Goal: Answer question/provide support: Share knowledge or assist other users

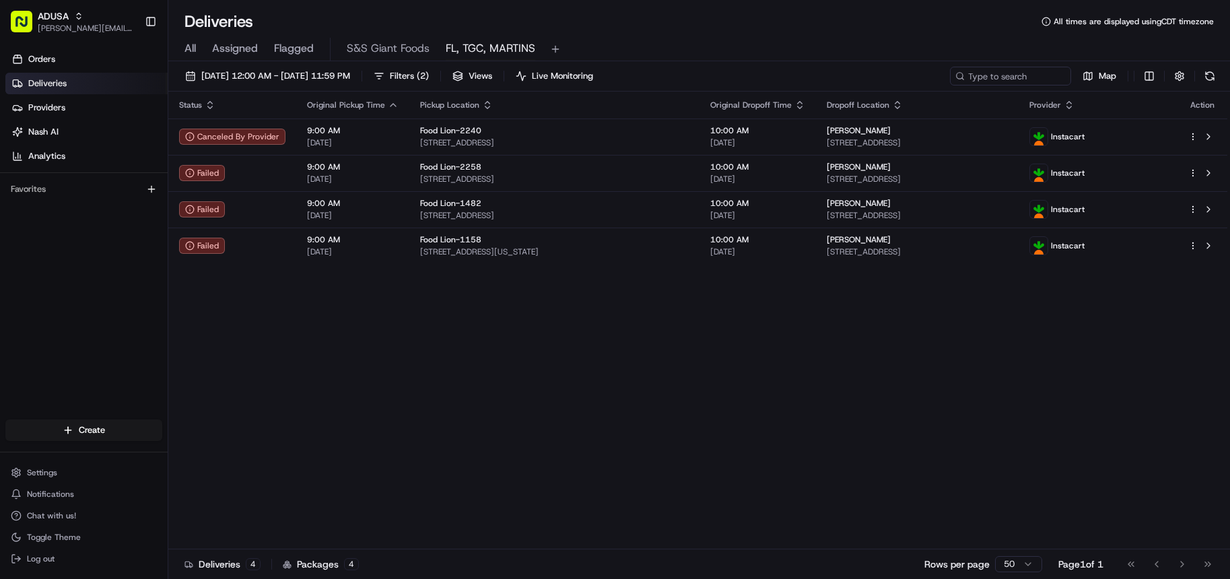
click at [434, 392] on div "Status Original Pickup Time Pickup Location Original Dropoff Time Dropoff Locat…" at bounding box center [697, 321] width 1059 height 458
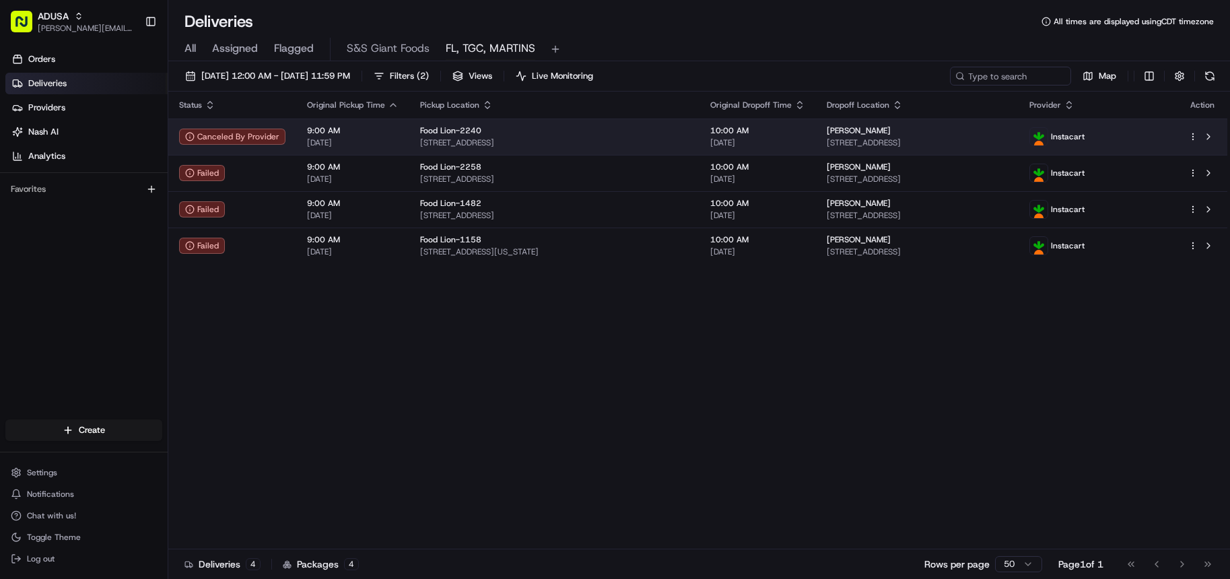
click at [592, 145] on span "[STREET_ADDRESS]" at bounding box center [554, 142] width 269 height 11
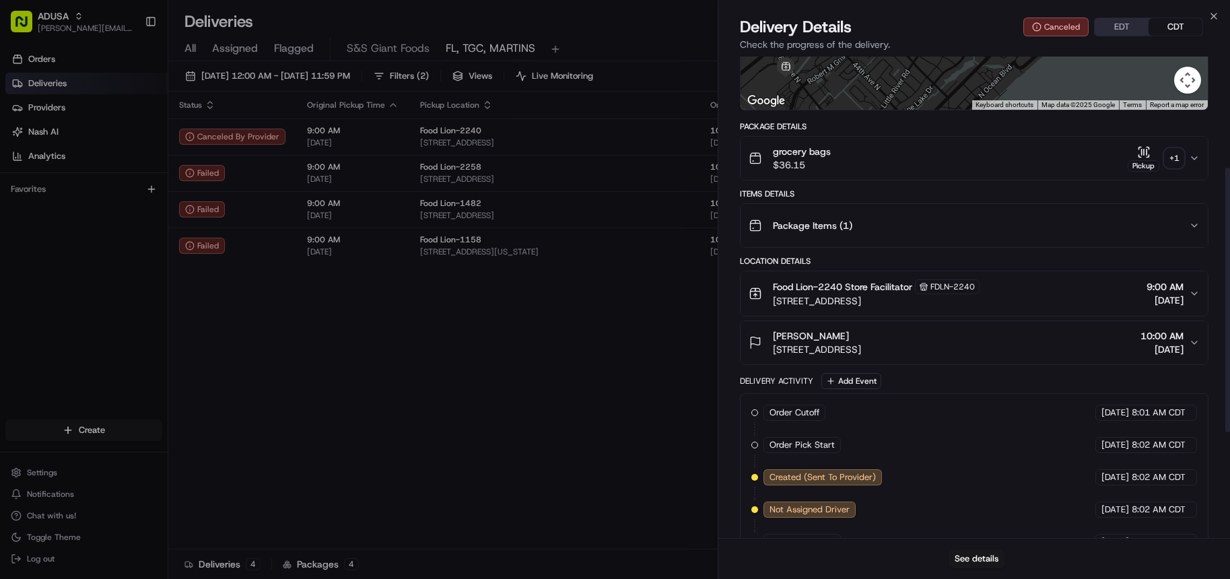
scroll to position [202, 0]
click at [974, 557] on button "See details" at bounding box center [976, 558] width 56 height 19
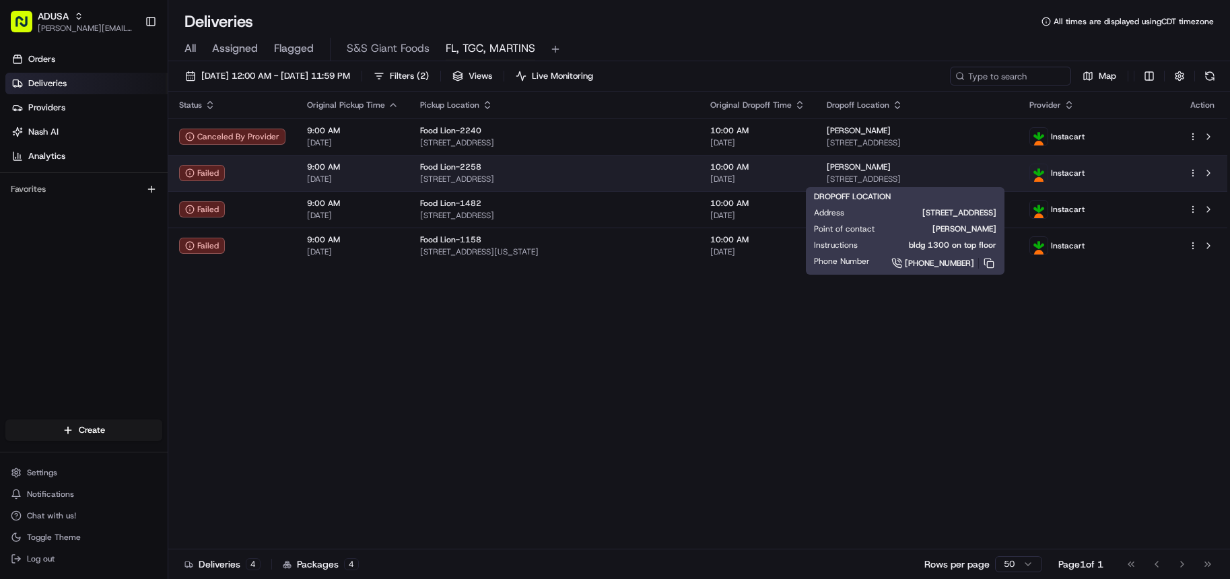
click at [1007, 174] on span "[STREET_ADDRESS]" at bounding box center [916, 179] width 181 height 11
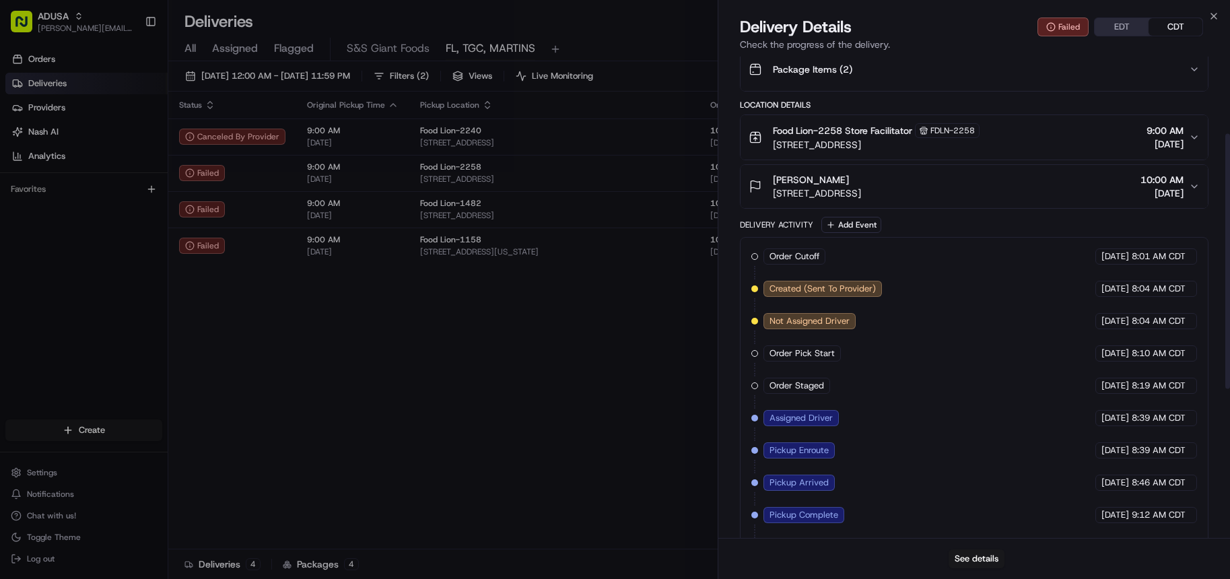
scroll to position [404, 0]
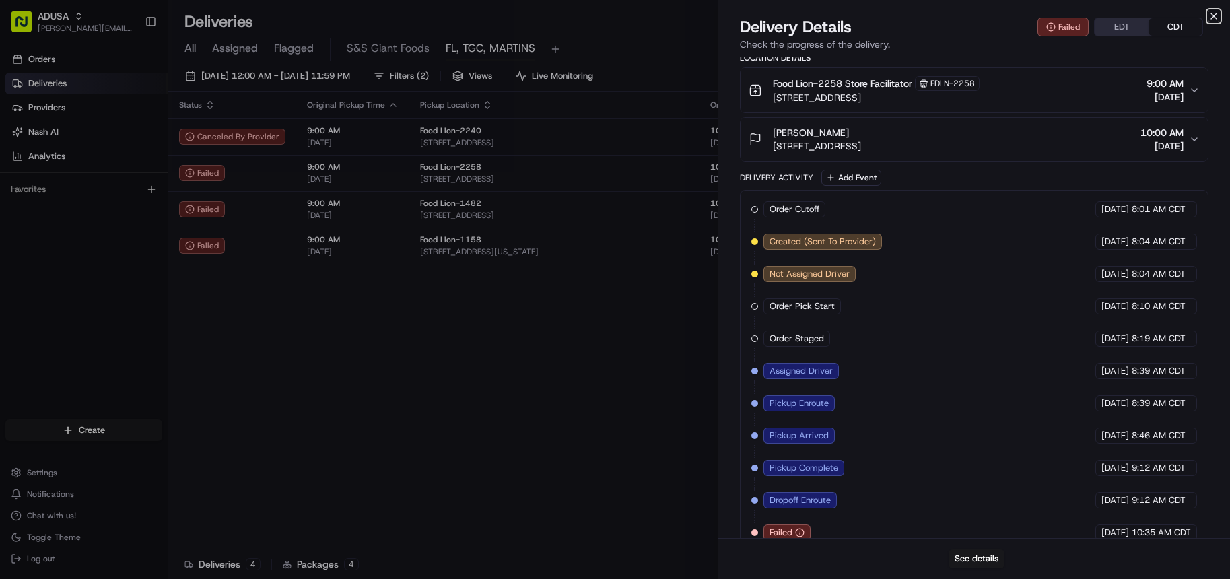
click at [1214, 18] on icon "button" at bounding box center [1213, 16] width 11 height 11
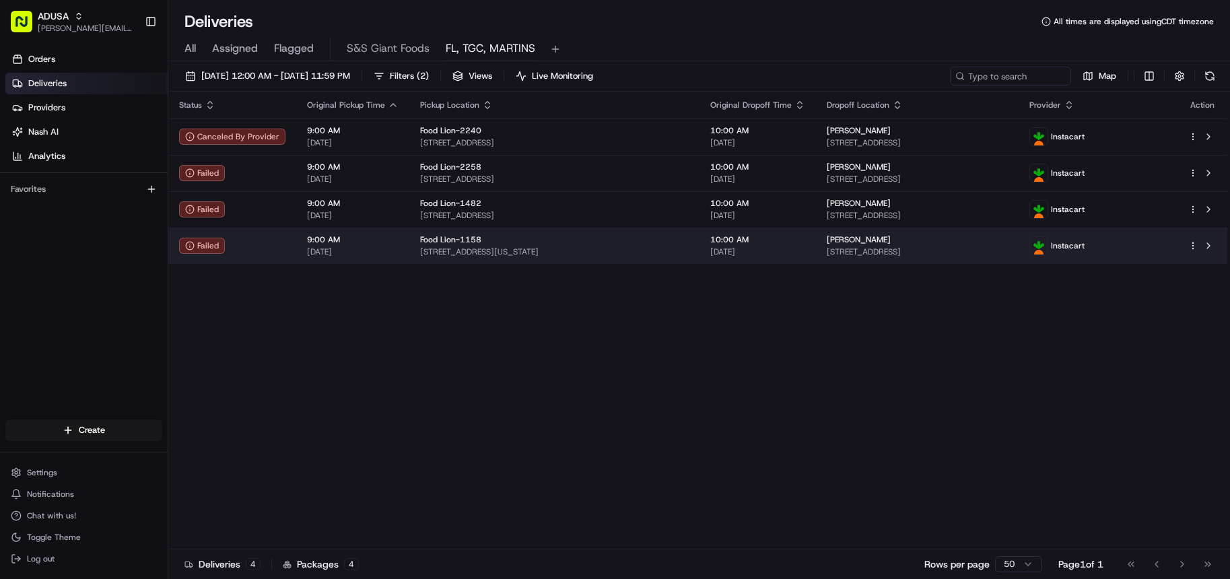
click at [247, 250] on div "Failed" at bounding box center [232, 246] width 106 height 16
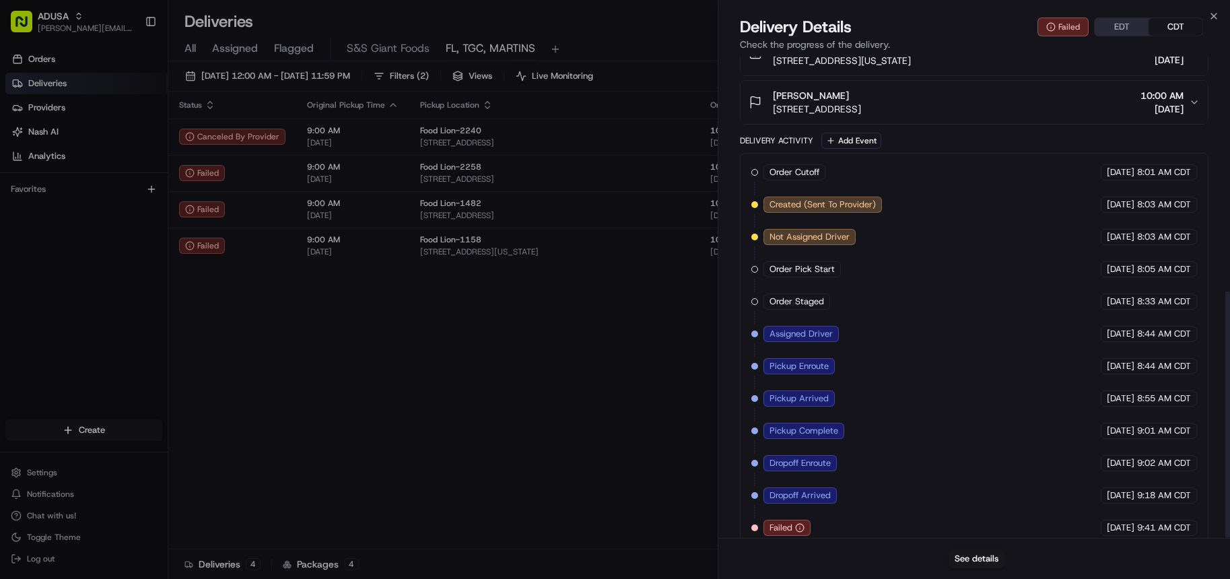
scroll to position [458, 0]
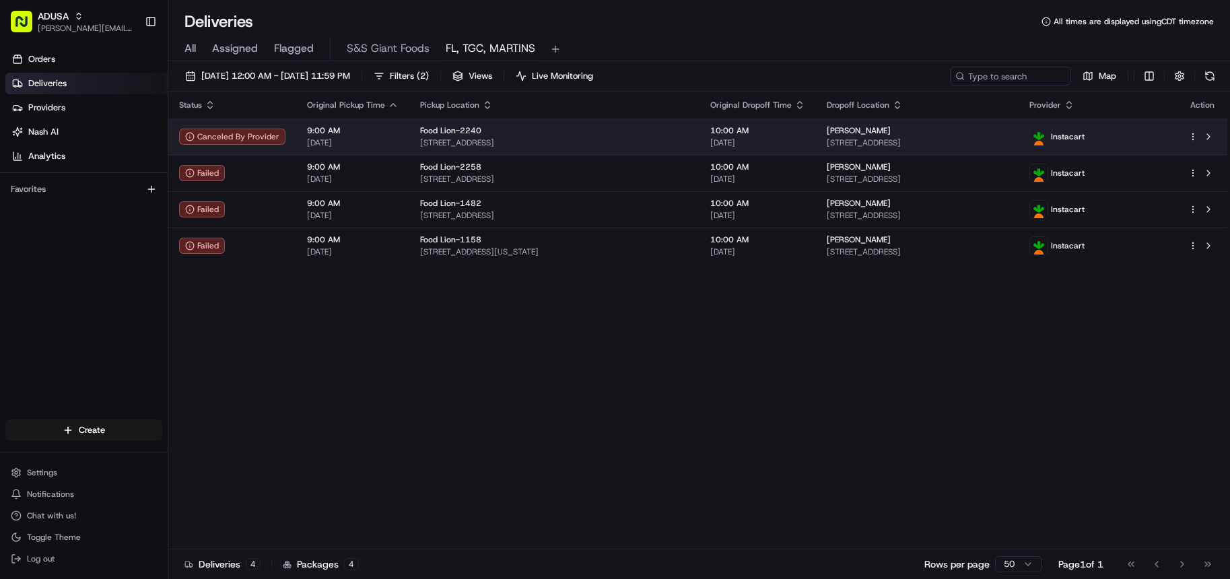
click at [292, 141] on td "Canceled By Provider" at bounding box center [232, 136] width 128 height 36
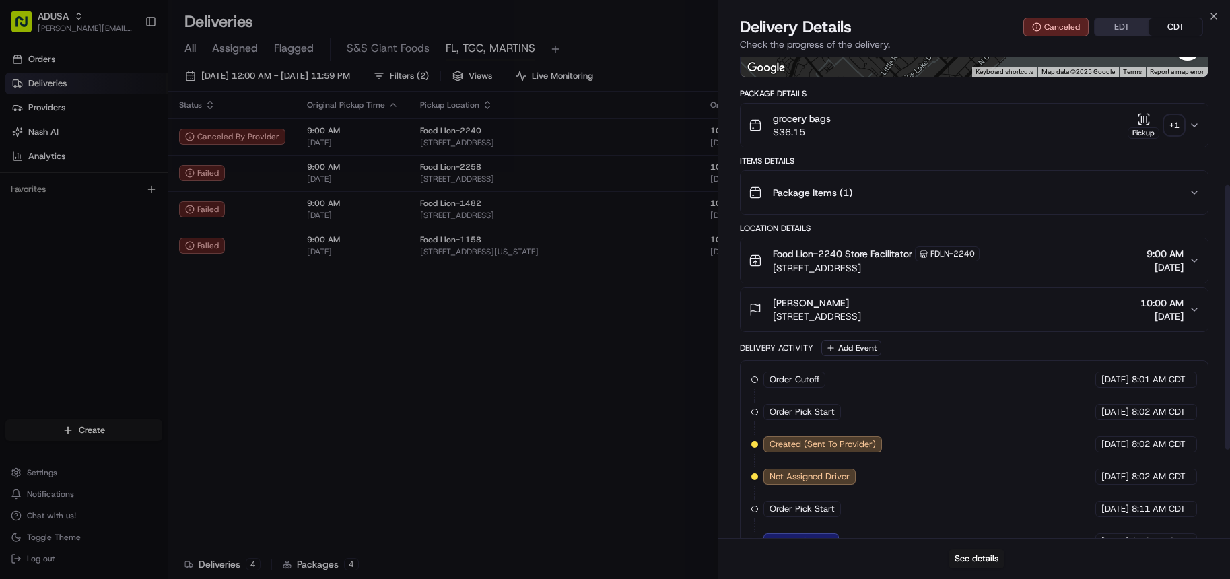
scroll to position [394, 0]
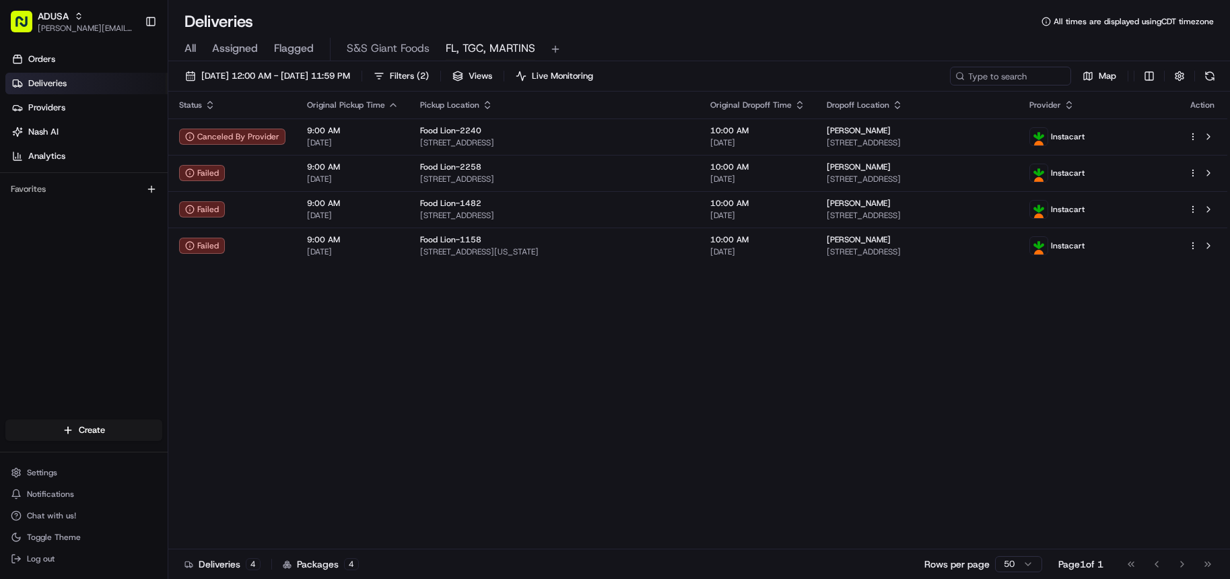
drag, startPoint x: 649, startPoint y: 503, endPoint x: 723, endPoint y: 401, distance: 126.3
click at [662, 485] on div "Status Original Pickup Time Pickup Location Original Dropoff Time Dropoff Locat…" at bounding box center [697, 321] width 1059 height 458
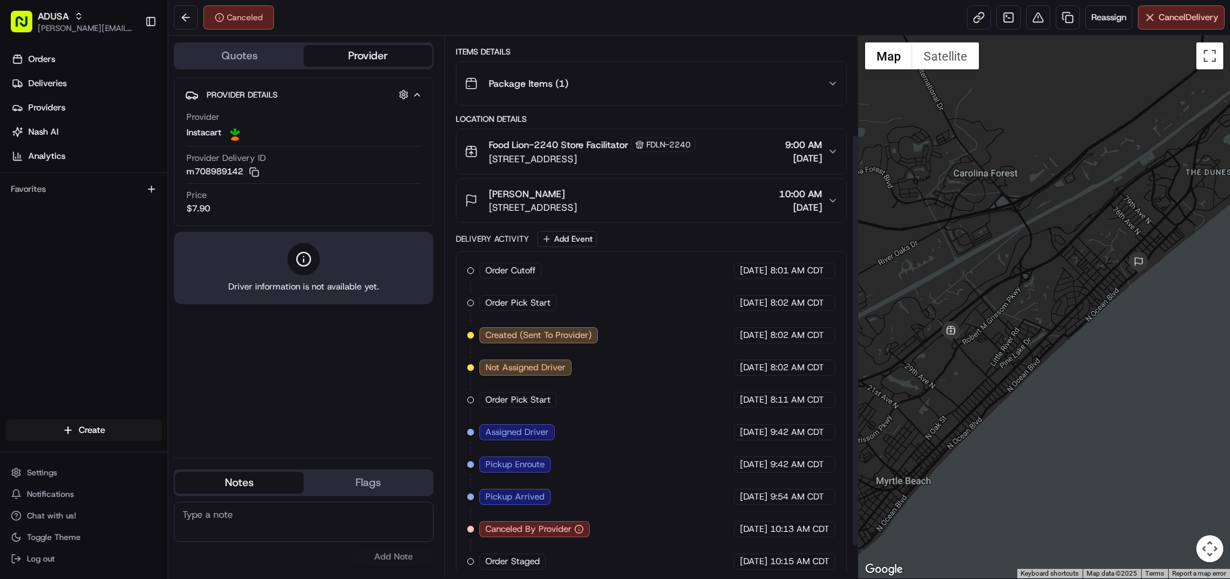
scroll to position [172, 0]
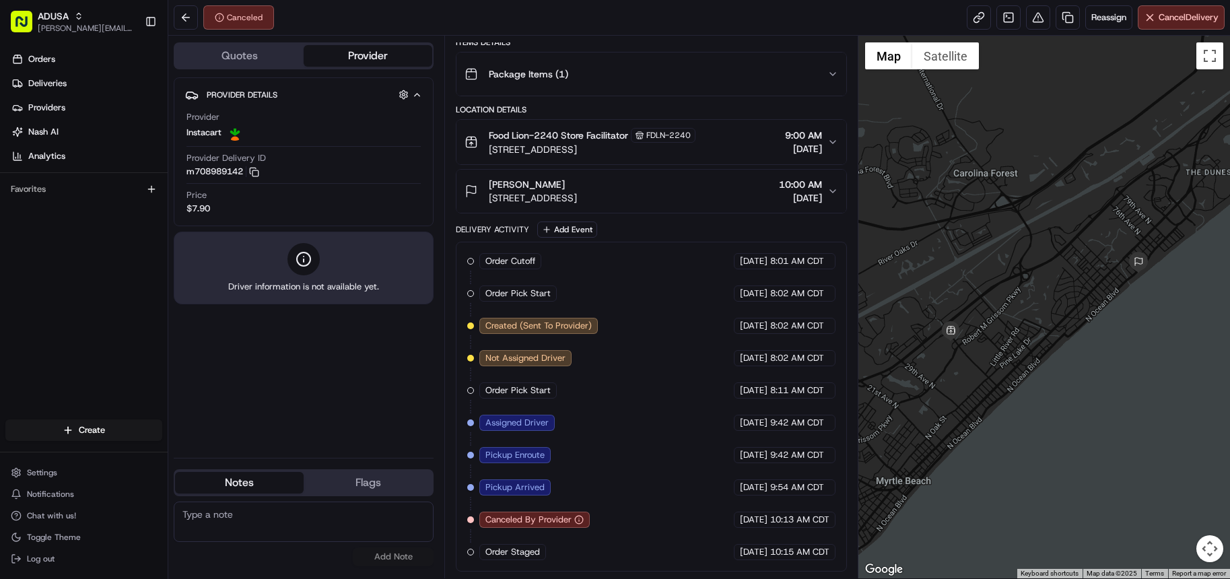
click at [829, 189] on icon "button" at bounding box center [832, 191] width 11 height 11
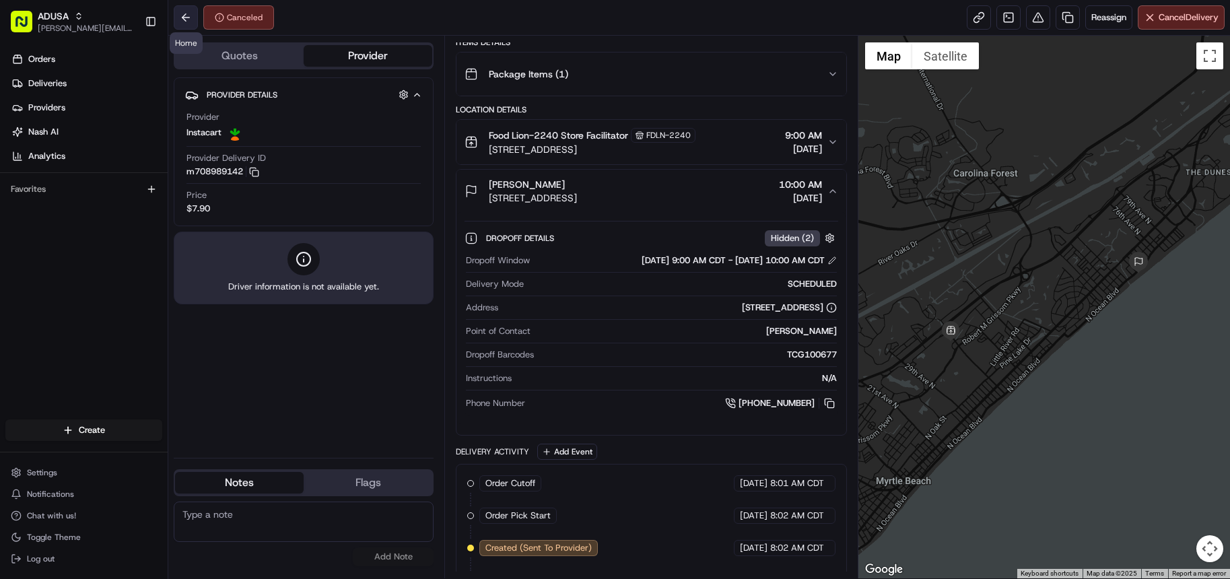
click at [182, 24] on button at bounding box center [186, 17] width 24 height 24
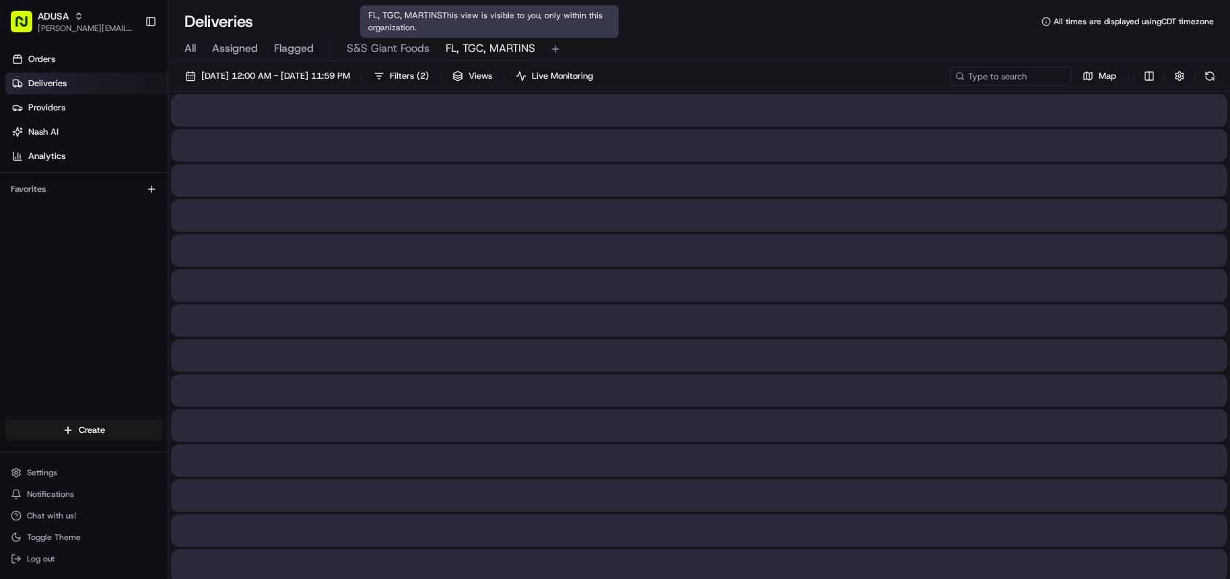
click at [479, 51] on span "FL, TGC, MARTINS" at bounding box center [491, 48] width 90 height 16
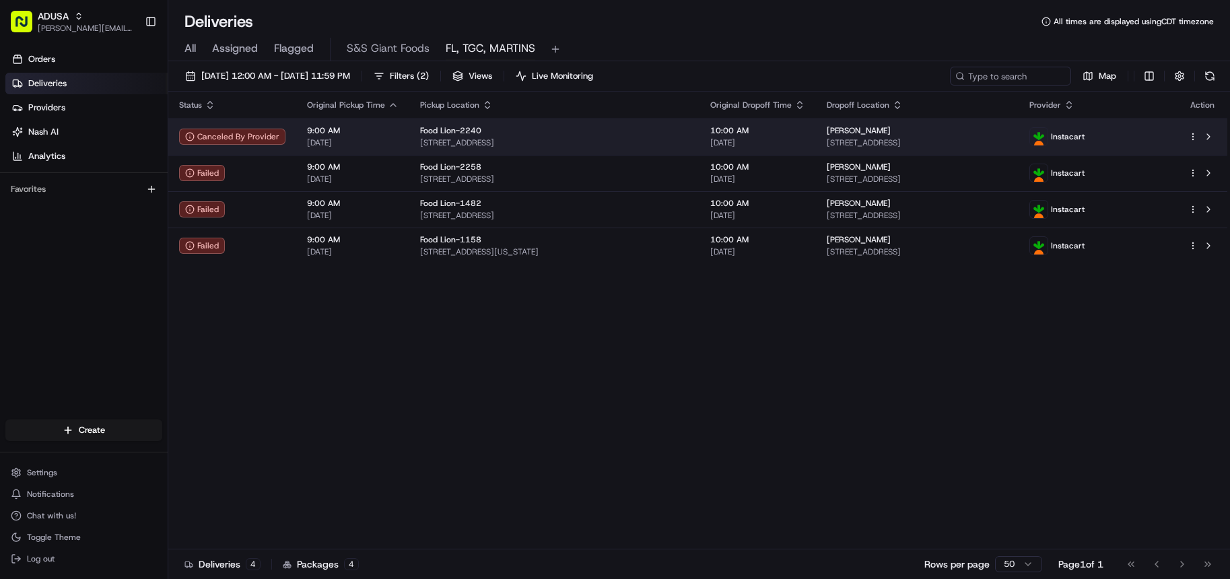
click at [517, 136] on div "Food Lion-2240 1241 38th Ave N, Myrtle Beach, SC 29577, US" at bounding box center [554, 136] width 269 height 23
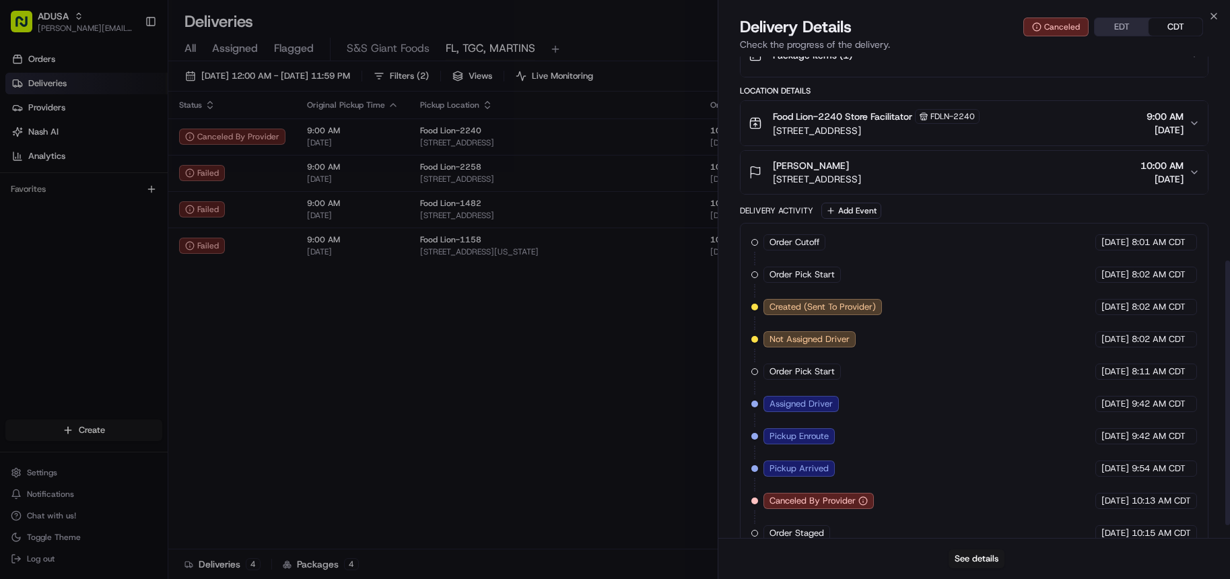
scroll to position [394, 0]
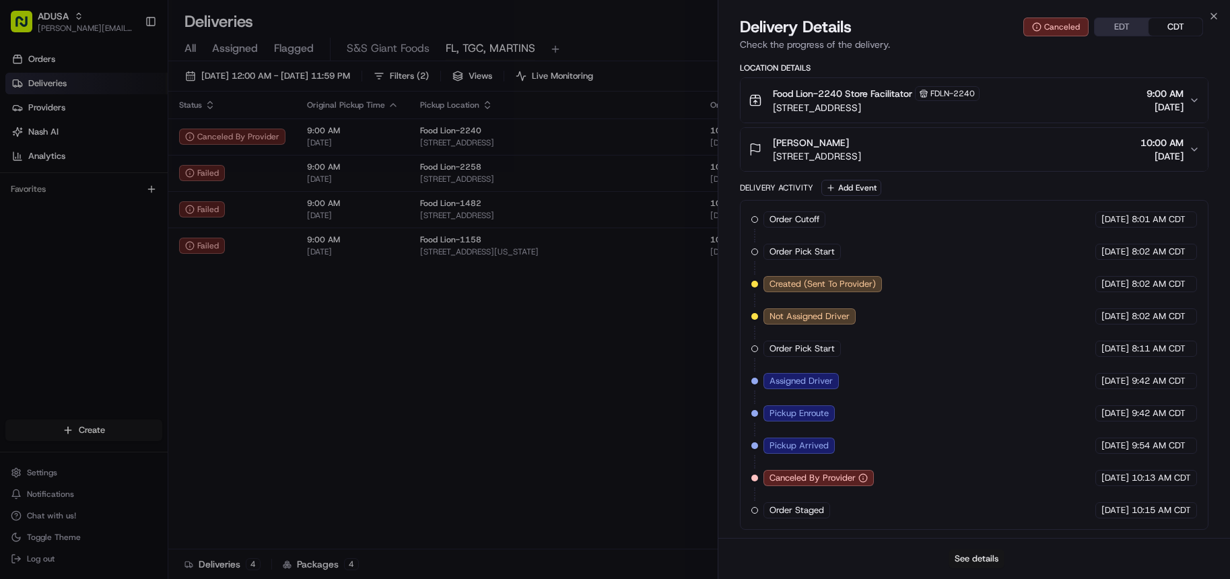
click at [979, 551] on button "See details" at bounding box center [976, 558] width 56 height 19
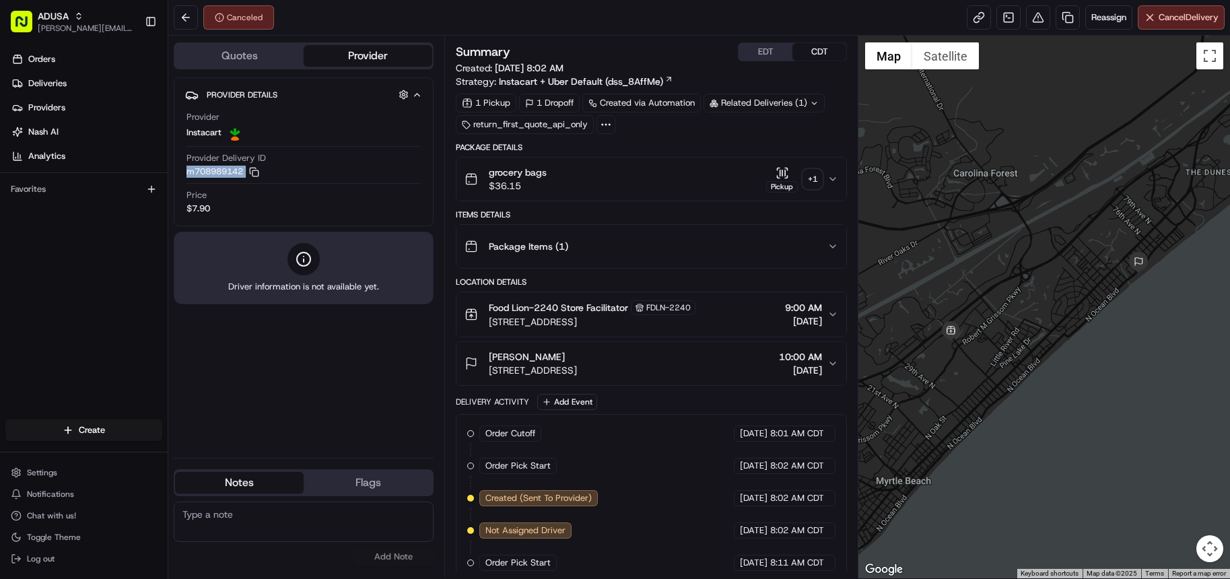
drag, startPoint x: 184, startPoint y: 173, endPoint x: 246, endPoint y: 180, distance: 62.4
click at [246, 180] on div "Provider Details Hidden ( 4 ) Provider Instacart Provider Delivery ID m70898914…" at bounding box center [304, 151] width 260 height 149
copy button "m708989142 Copy m708989142"
click at [412, 557] on div "No results found Add Note" at bounding box center [304, 533] width 260 height 65
click at [217, 513] on textarea at bounding box center [304, 521] width 260 height 40
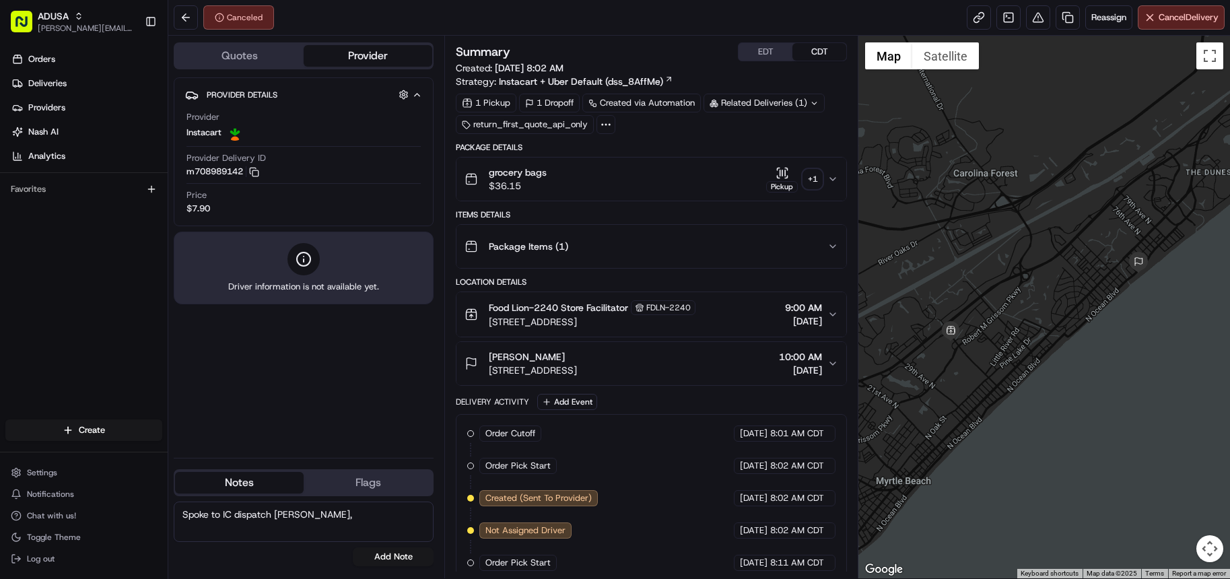
click at [339, 513] on textarea "Spoke to IC dispatch Ashley," at bounding box center [304, 521] width 260 height 40
click at [336, 514] on textarea "Spoke to IC dispatch Ashley," at bounding box center [304, 521] width 260 height 40
type textarea "Spoke to IC dispatch Ashley, the driver stated when he arrived at the store the…"
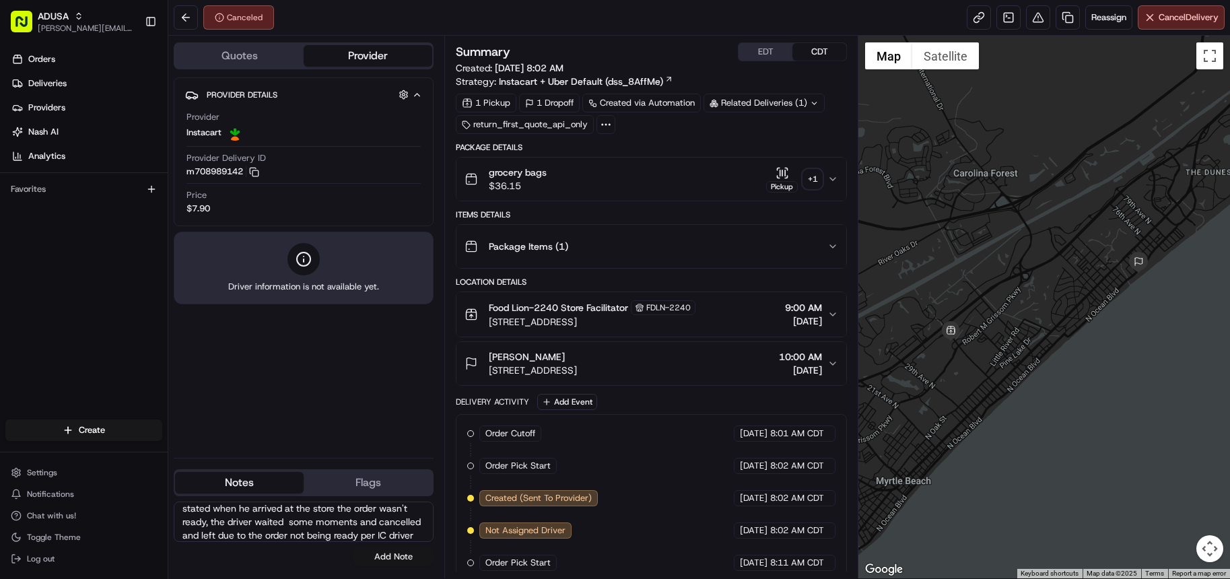
click at [388, 557] on button "Add Note" at bounding box center [393, 556] width 81 height 19
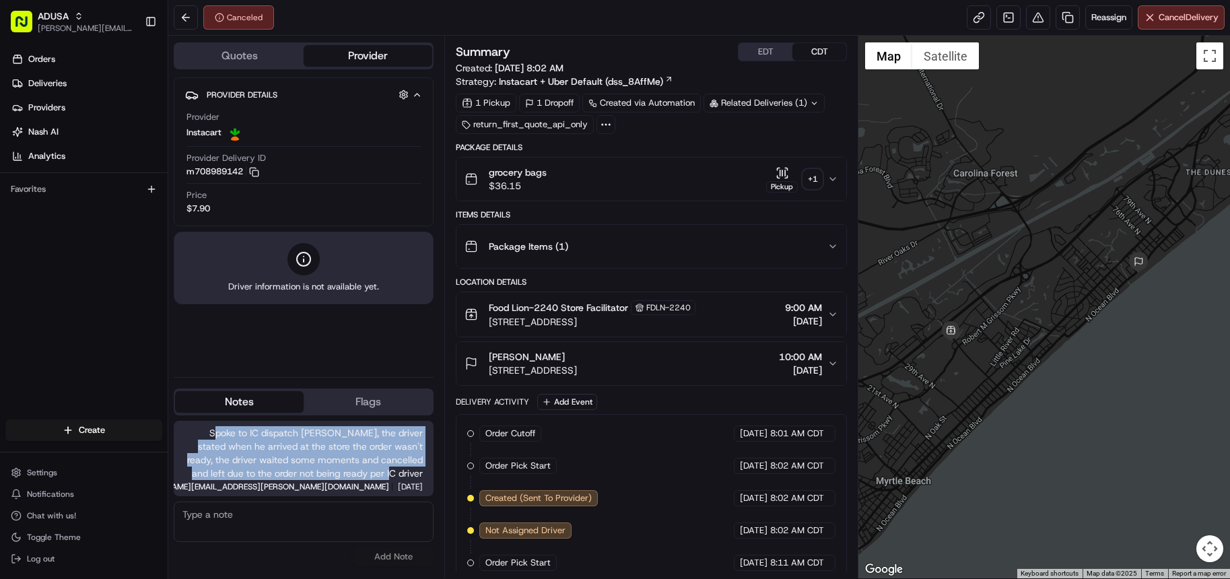
drag, startPoint x: 189, startPoint y: 432, endPoint x: 421, endPoint y: 467, distance: 234.1
click at [421, 467] on span "Spoke to IC dispatch Ashley, the driver stated when he arrived at the store the…" at bounding box center [303, 453] width 238 height 54
copy span "poke to IC dispatch Ashley, the driver stated when he arrived at the store the …"
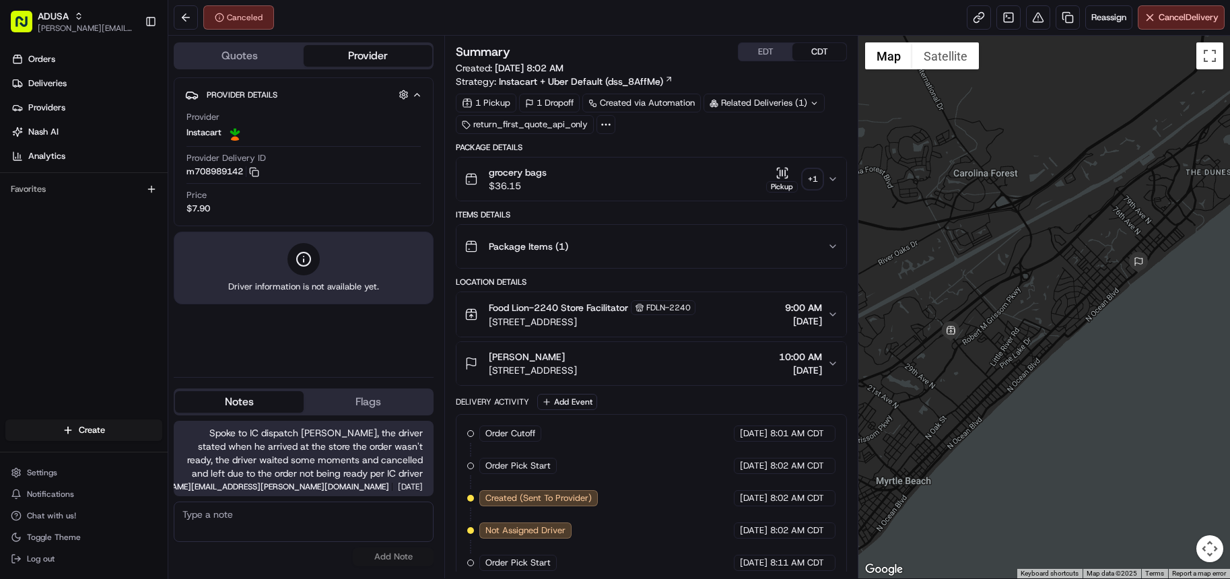
click at [316, 566] on div "Spoke to IC dispatch Ashley, the driver stated when he arrived at the store the…" at bounding box center [304, 493] width 260 height 156
click at [181, 18] on button at bounding box center [186, 17] width 24 height 24
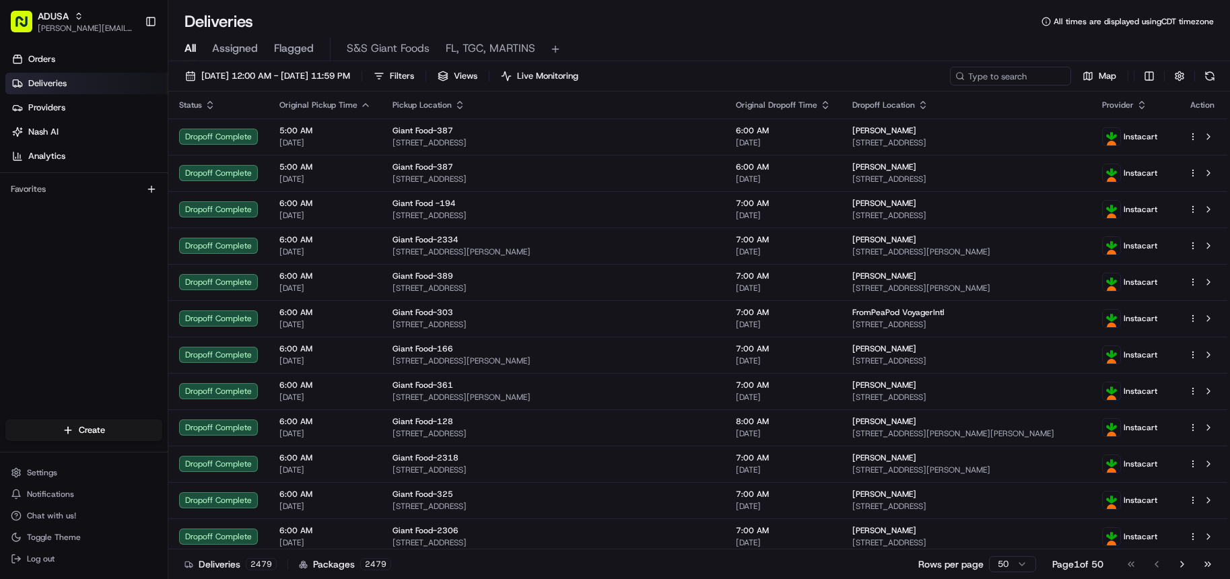
click at [183, 11] on div "Deliveries All times are displayed using CDT timezone" at bounding box center [698, 22] width 1061 height 22
click at [524, 43] on span "FL, TGC, MARTINS" at bounding box center [491, 48] width 90 height 16
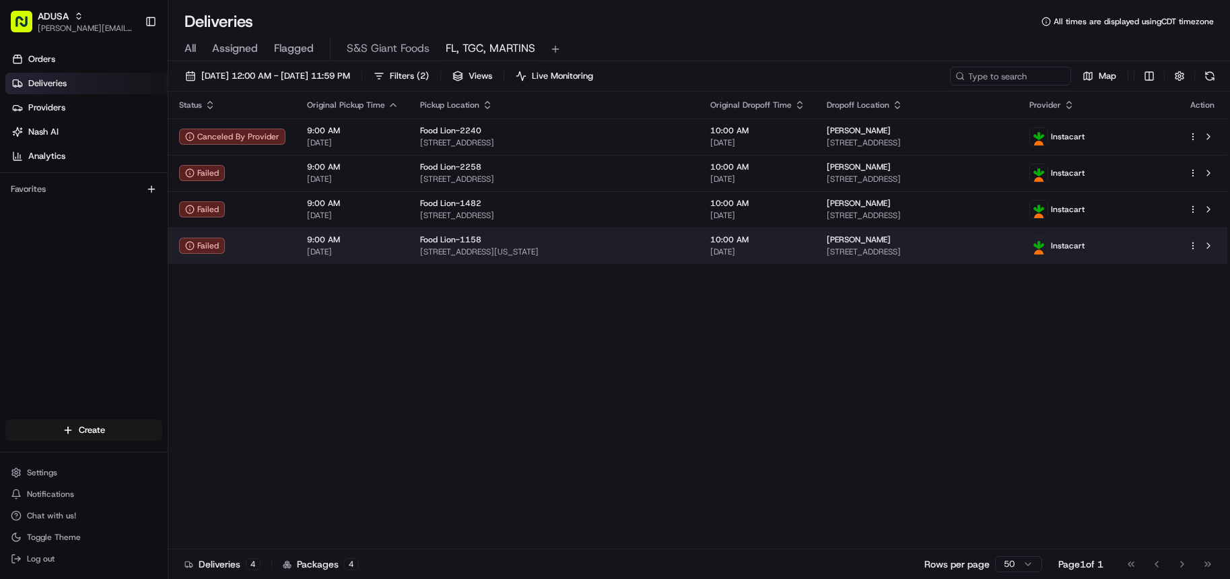
click at [375, 248] on span "[DATE]" at bounding box center [353, 251] width 92 height 11
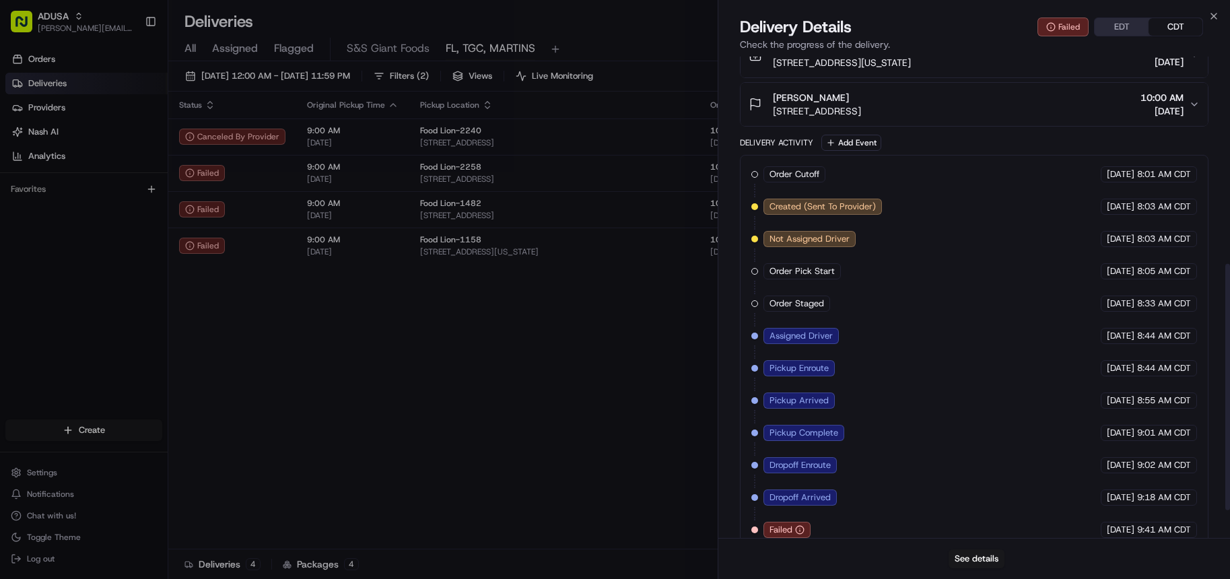
scroll to position [458, 0]
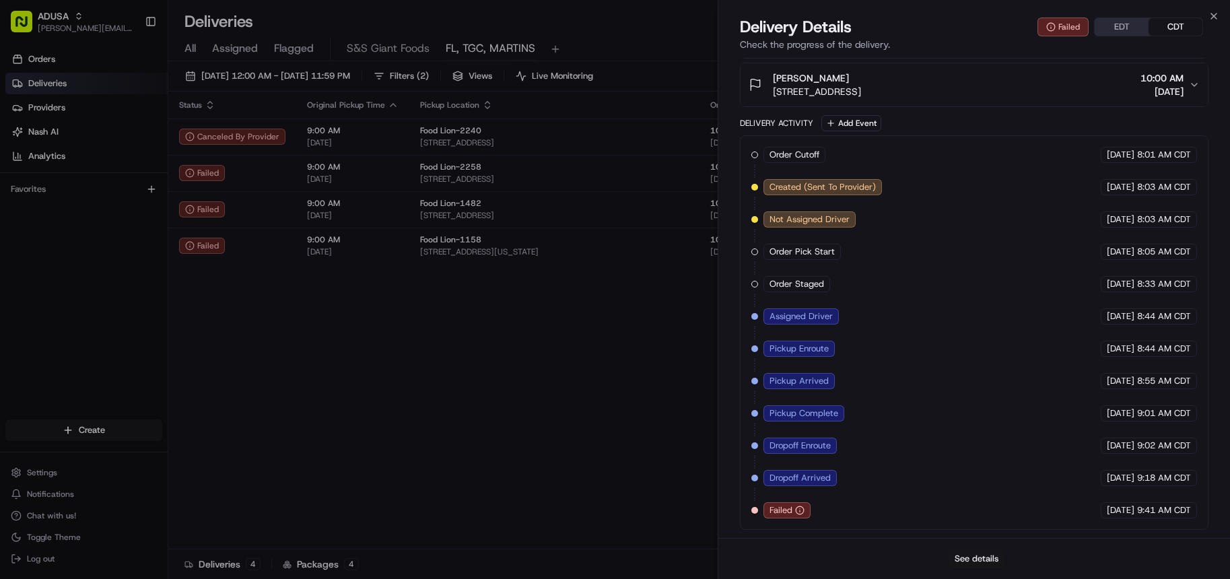
click at [979, 562] on button "See details" at bounding box center [976, 558] width 56 height 19
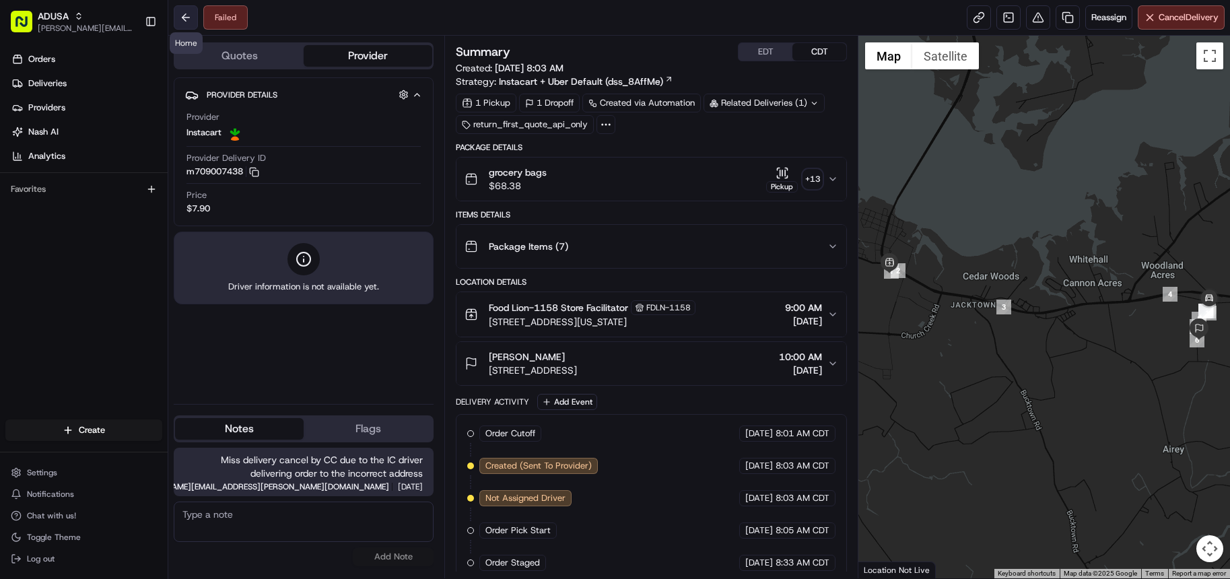
click at [184, 24] on button at bounding box center [186, 17] width 24 height 24
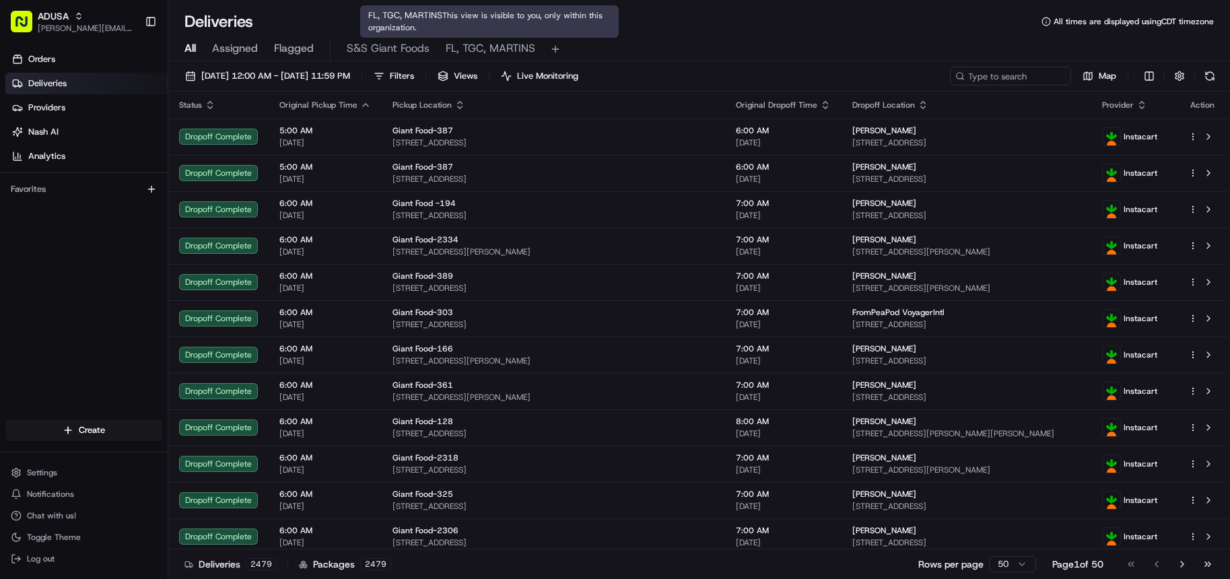
click at [505, 45] on span "FL, TGC, MARTINS" at bounding box center [491, 48] width 90 height 16
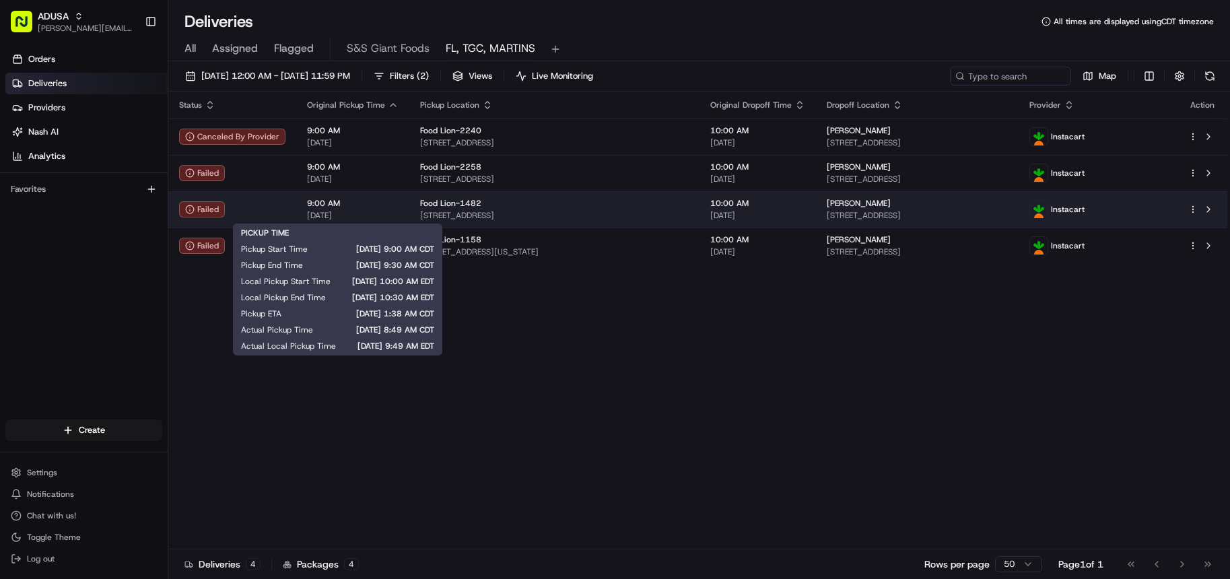
click at [335, 208] on span "9:00 AM" at bounding box center [353, 203] width 92 height 11
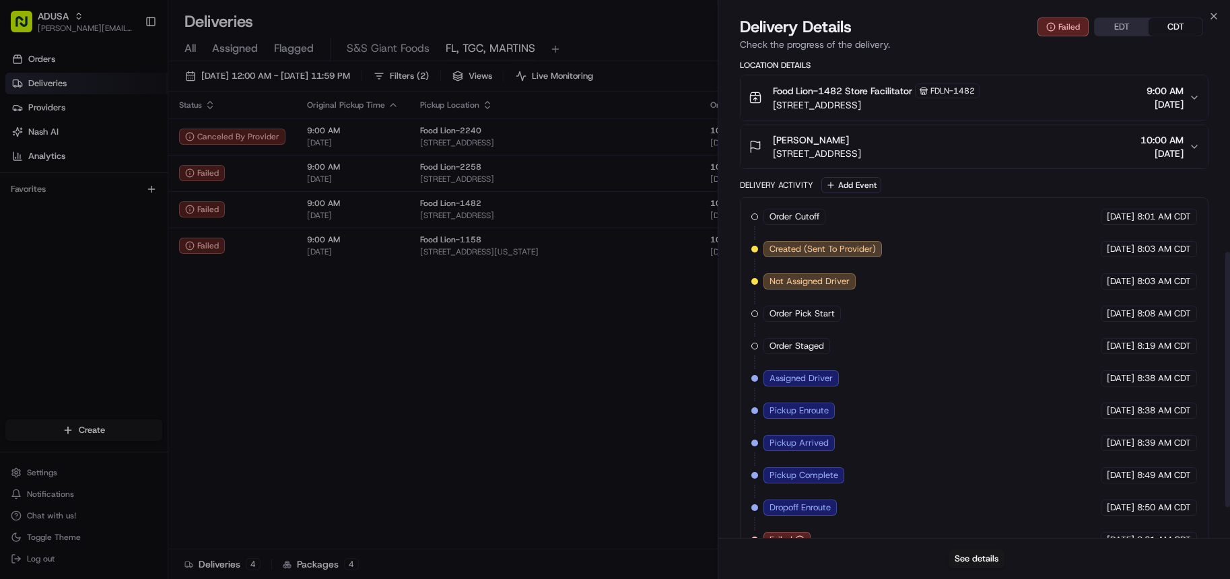
scroll to position [404, 0]
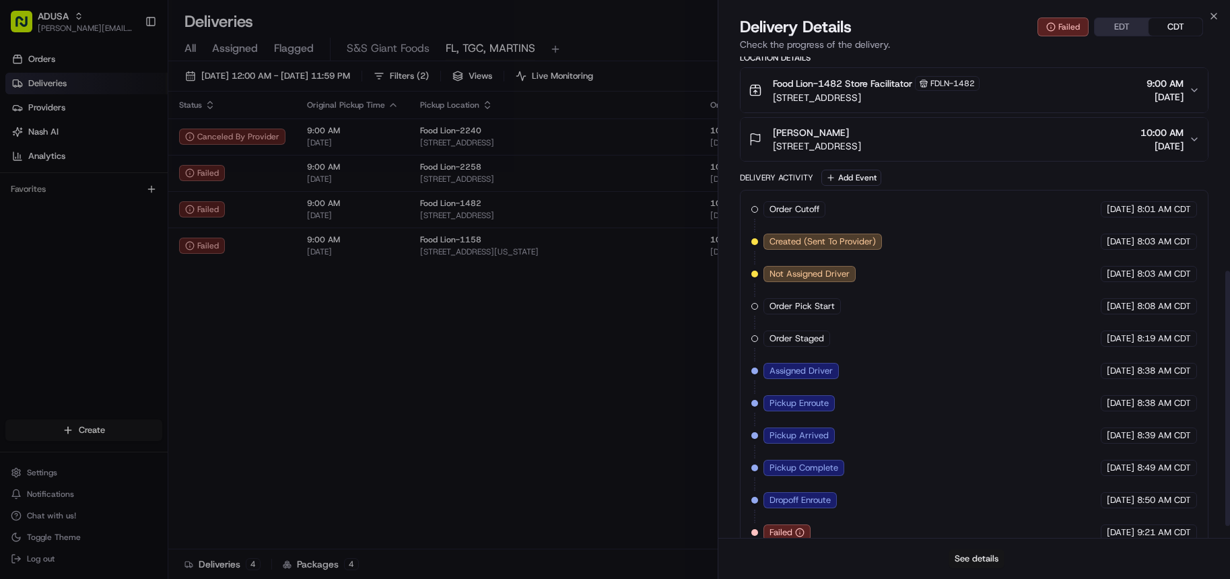
click at [971, 560] on button "See details" at bounding box center [976, 558] width 56 height 19
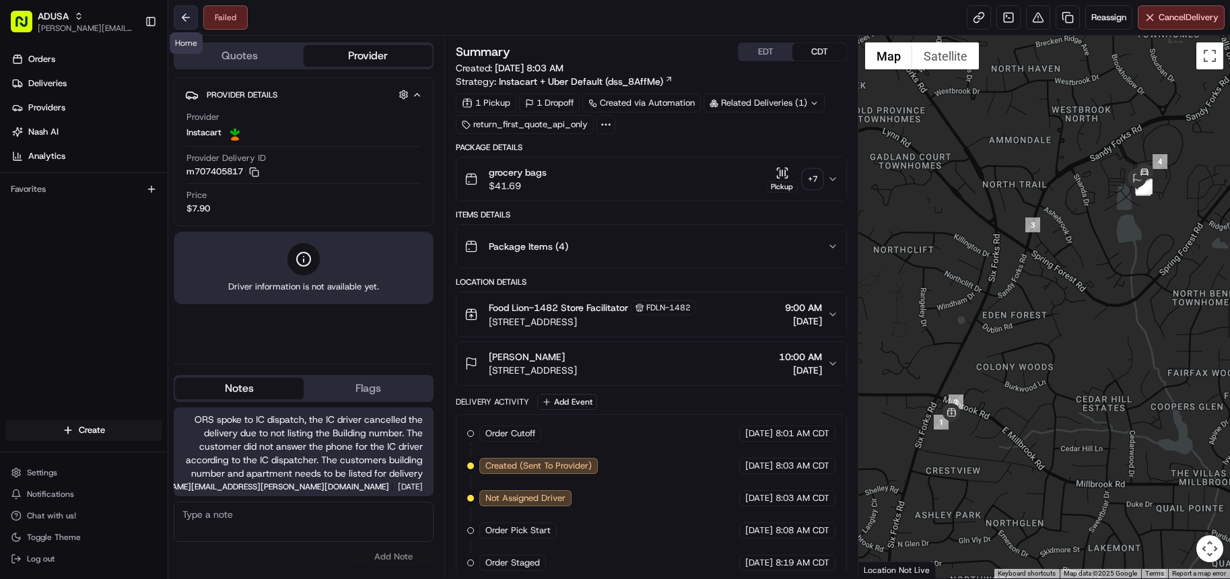
click at [186, 23] on button at bounding box center [186, 17] width 24 height 24
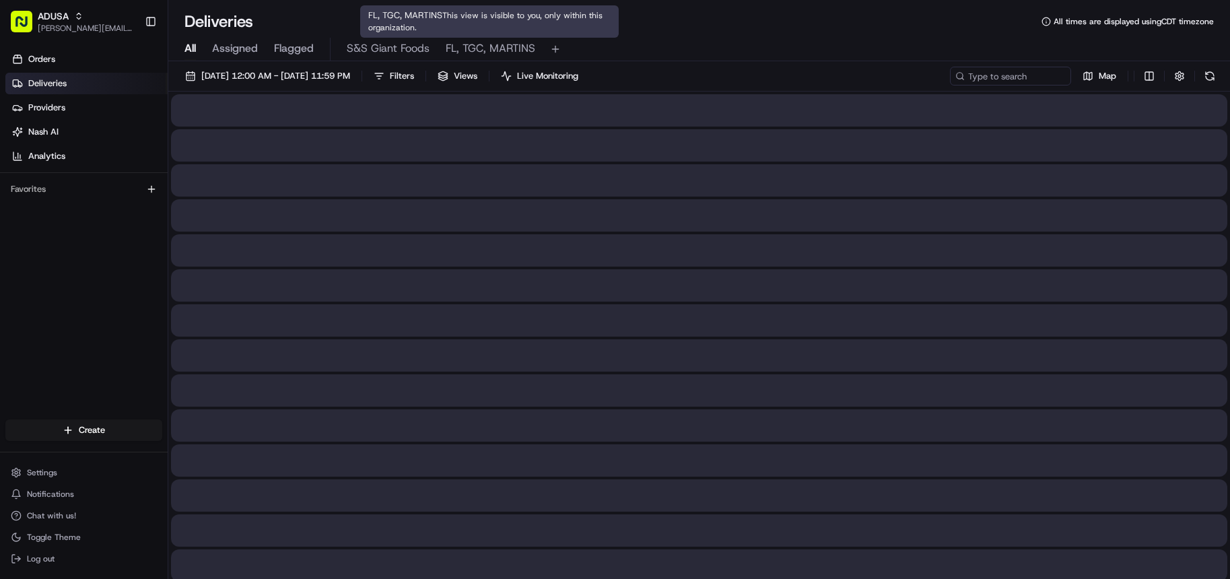
click at [484, 48] on span "FL, TGC, MARTINS" at bounding box center [491, 48] width 90 height 16
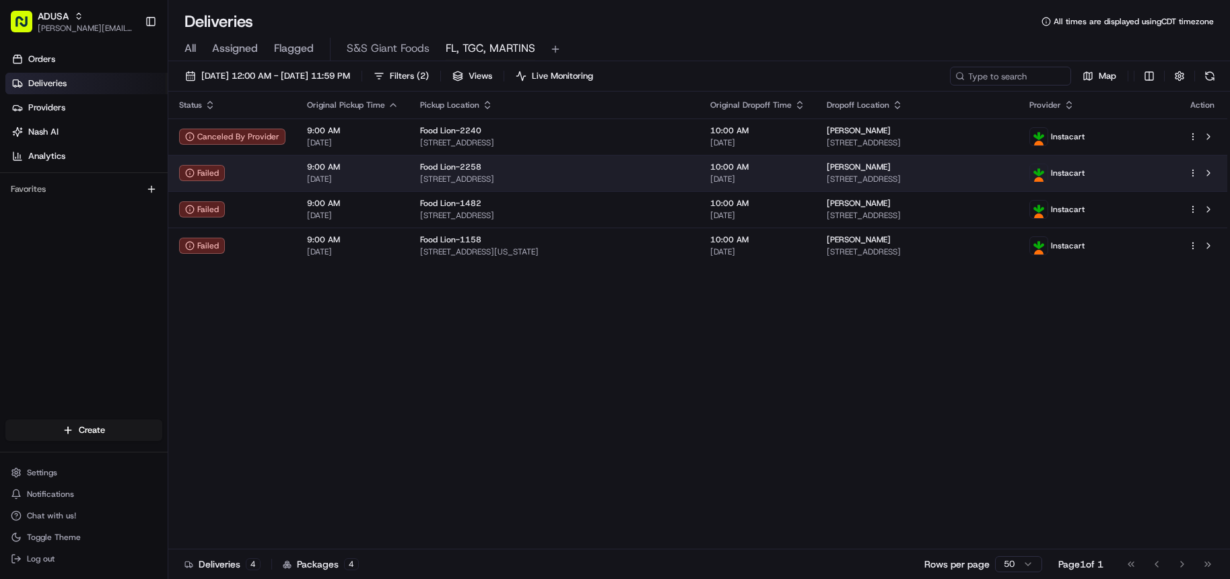
click at [420, 175] on span "[STREET_ADDRESS]" at bounding box center [554, 179] width 269 height 11
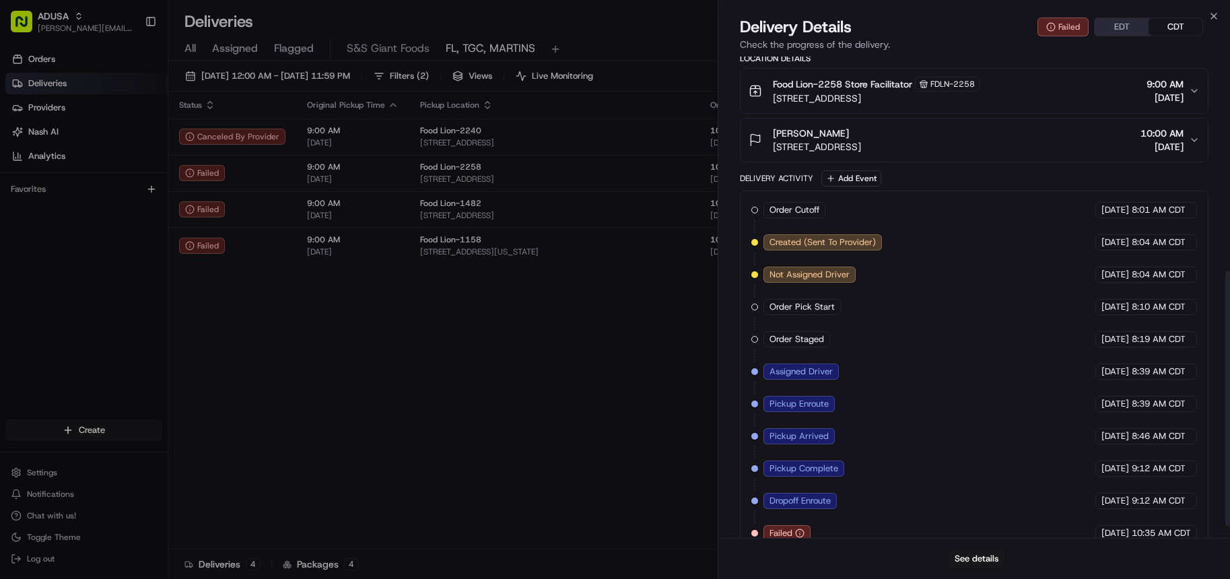
scroll to position [404, 0]
click at [971, 556] on button "See details" at bounding box center [976, 558] width 56 height 19
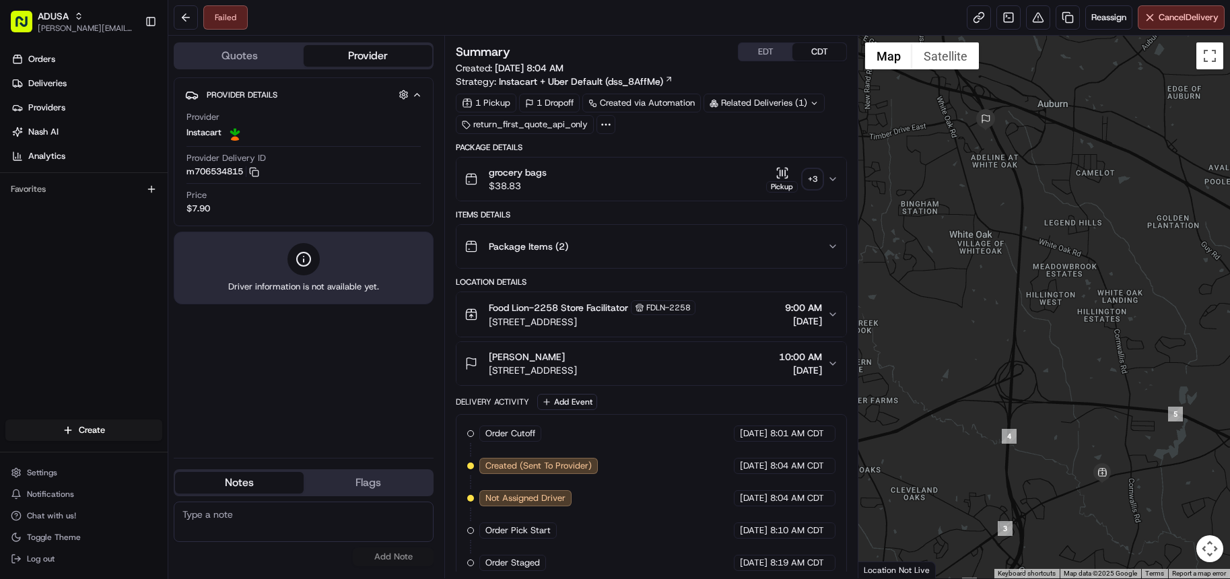
drag, startPoint x: 242, startPoint y: 405, endPoint x: 242, endPoint y: 396, distance: 9.4
click at [242, 398] on div "Provider Details Hidden ( 4 ) Provider Instacart Provider Delivery ID m70653481…" at bounding box center [304, 261] width 260 height 369
drag, startPoint x: 184, startPoint y: 169, endPoint x: 243, endPoint y: 181, distance: 59.8
click at [243, 181] on div "Provider Details Hidden ( 4 ) Provider Instacart Provider Delivery ID m70653481…" at bounding box center [304, 151] width 260 height 149
copy button "m706534815 Copy m706534815"
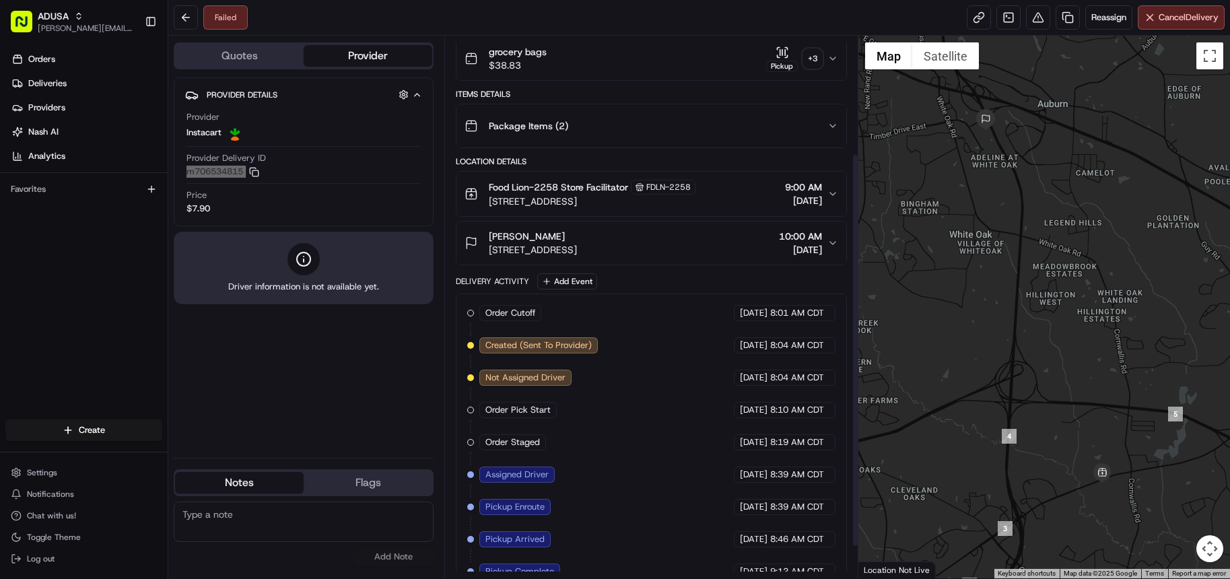
scroll to position [205, 0]
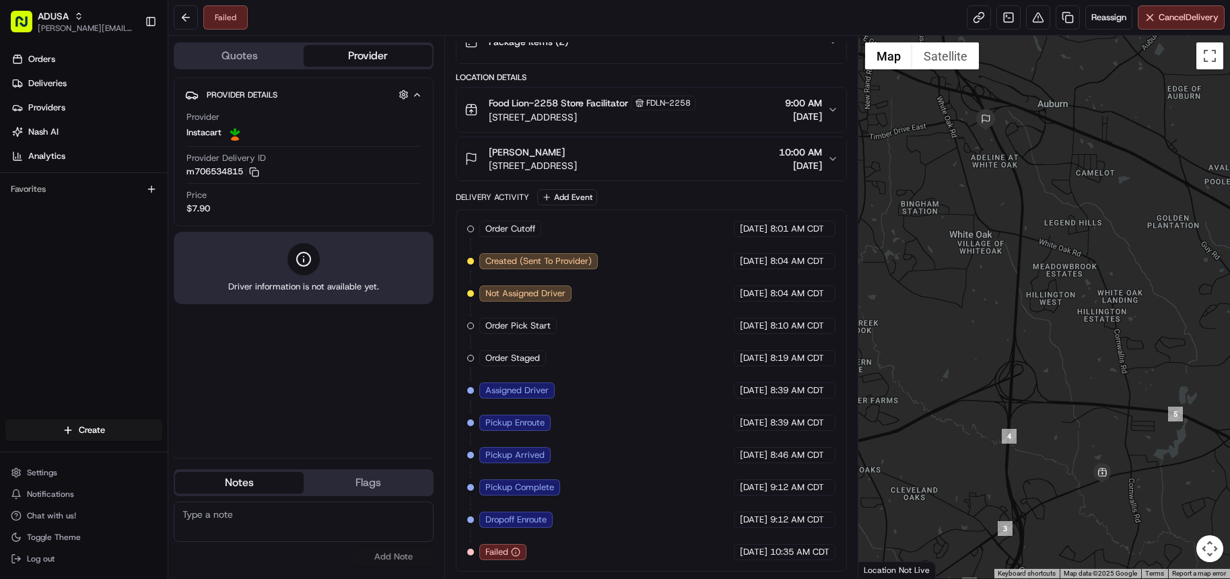
click at [295, 509] on textarea at bounding box center [304, 521] width 260 height 40
click at [258, 538] on textarea "Spoke to IC dispatch and order was cancelled by the IC driver" at bounding box center [304, 521] width 260 height 40
type textarea "Spoke to IC dispatch and order was cancelled by the IC driver for unknown reaso…"
click at [382, 551] on button "Add Note" at bounding box center [393, 556] width 81 height 19
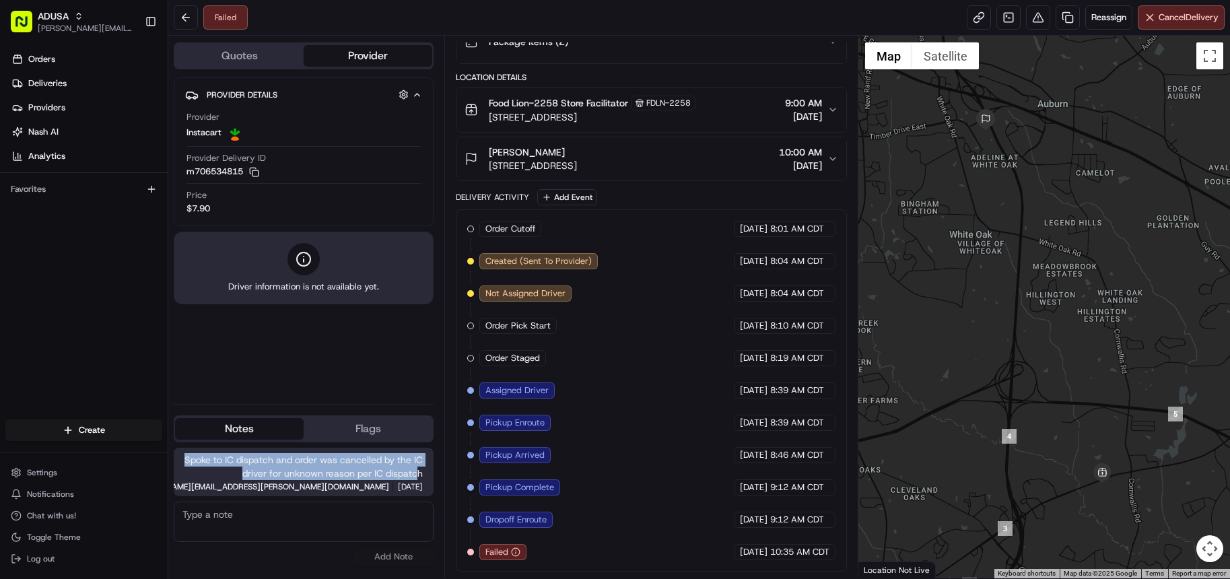
copy span "Spoke to IC dispatch and order was cancelled by the IC driver for unknown reaso…"
drag, startPoint x: 197, startPoint y: 458, endPoint x: 432, endPoint y: 476, distance: 235.6
click at [432, 476] on div "Spoke to IC dispatch and order was cancelled by the IC driver for unknown reaso…" at bounding box center [304, 472] width 260 height 48
copy span "Spoke to IC dispatch and order was cancelled by the IC driver for unknown reaso…"
click at [1168, 24] on button "Cancel Delivery" at bounding box center [1180, 17] width 87 height 24
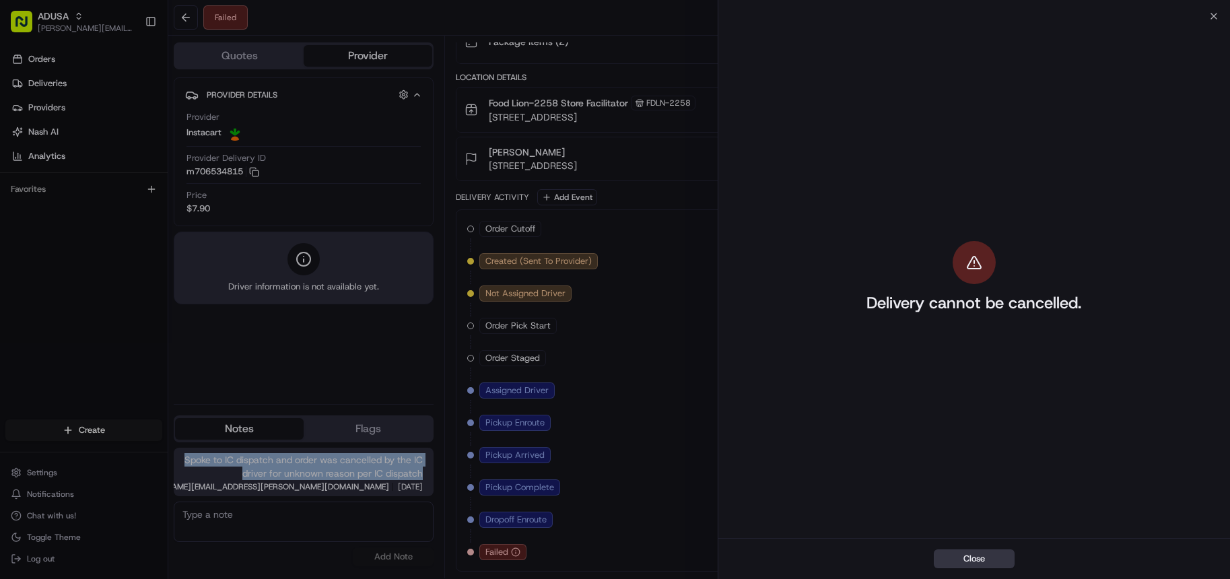
drag, startPoint x: 995, startPoint y: 553, endPoint x: 729, endPoint y: 318, distance: 355.2
click at [996, 553] on button "Close" at bounding box center [973, 558] width 81 height 19
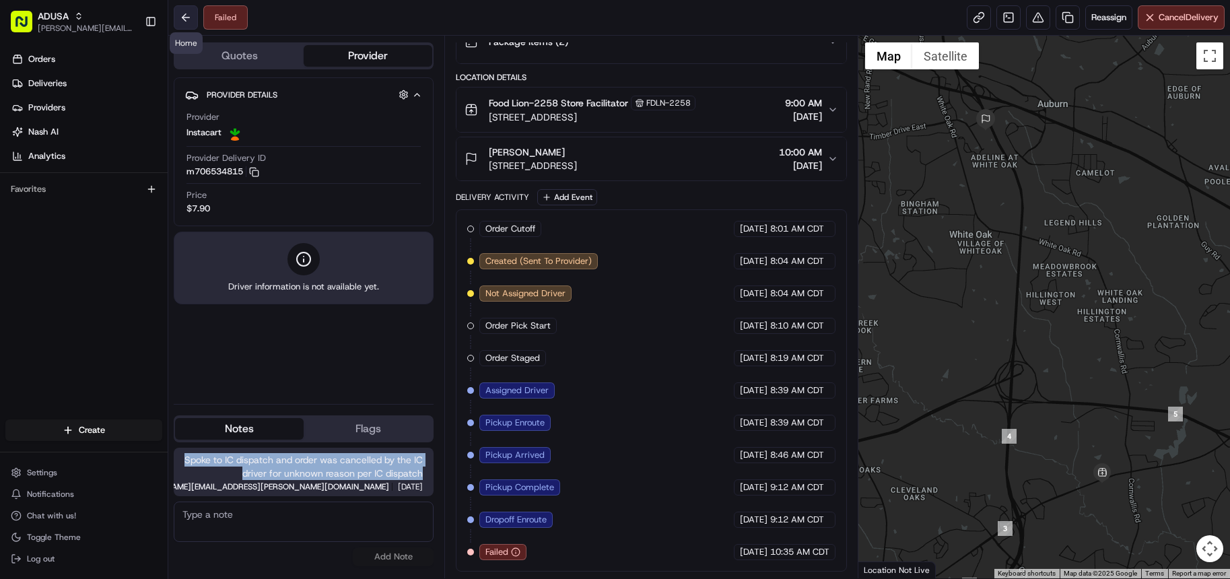
click at [186, 15] on button at bounding box center [186, 17] width 24 height 24
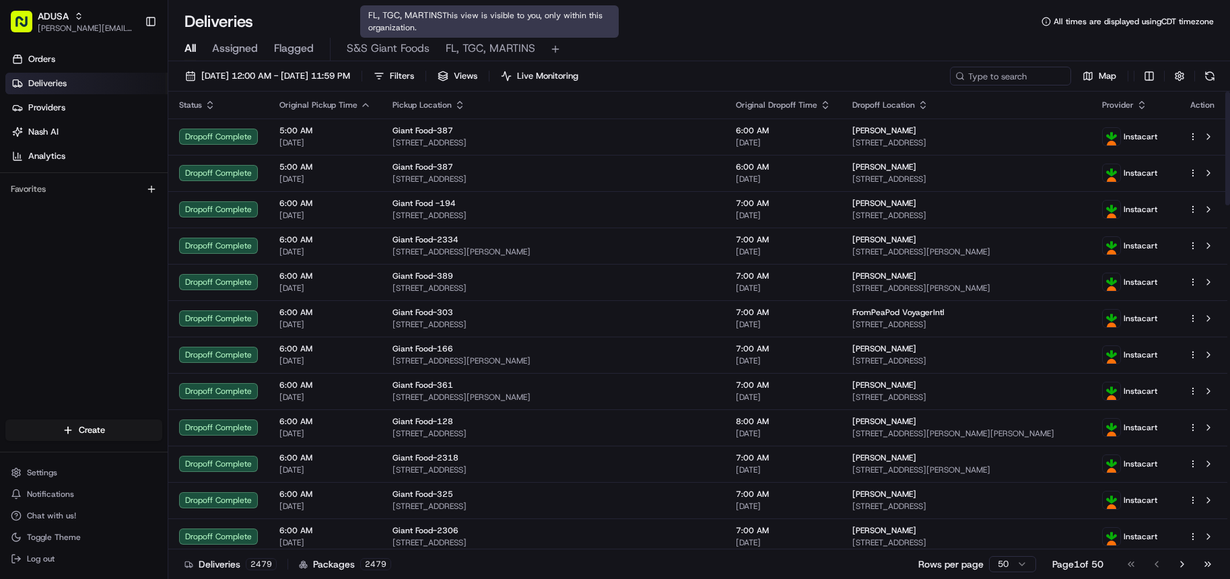
click at [495, 50] on span "FL, TGC, MARTINS" at bounding box center [491, 48] width 90 height 16
